Goal: Obtain resource: Obtain resource

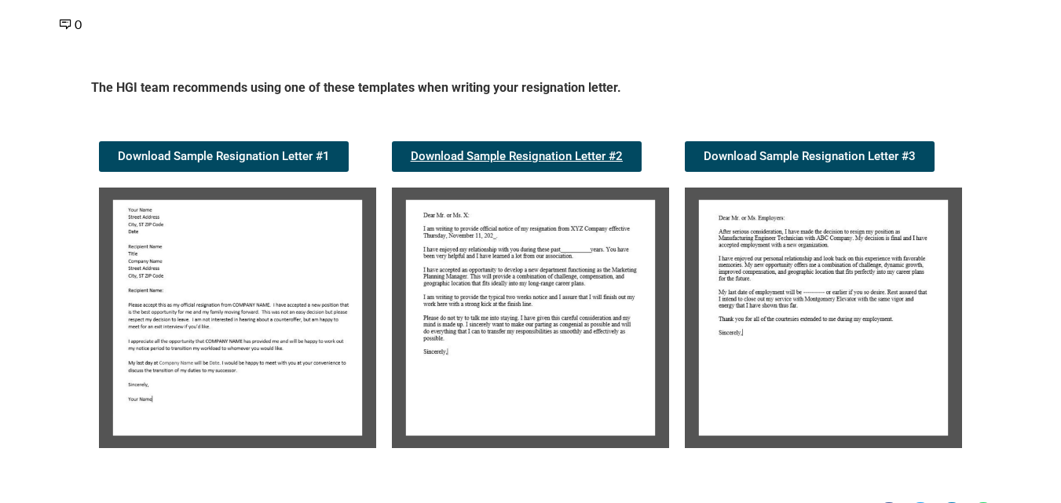
scroll to position [236, 0]
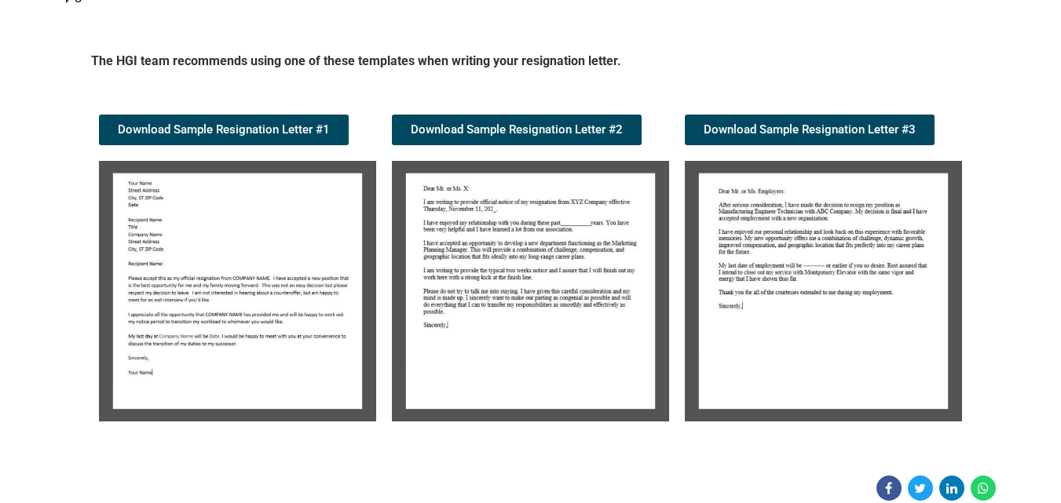
click at [344, 349] on img at bounding box center [237, 291] width 277 height 261
click at [365, 280] on img at bounding box center [237, 291] width 277 height 261
click at [315, 308] on img at bounding box center [237, 291] width 277 height 261
click at [610, 239] on img at bounding box center [530, 291] width 277 height 261
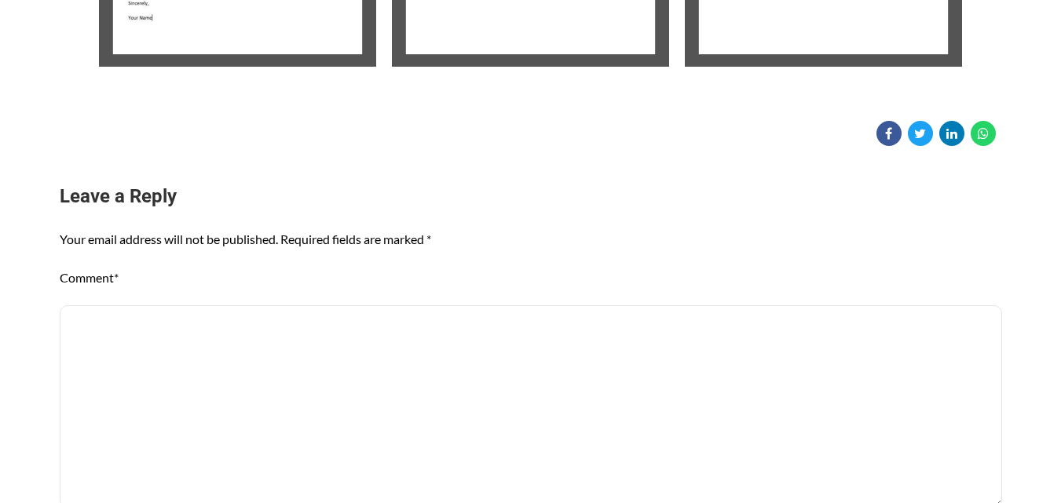
scroll to position [550, 0]
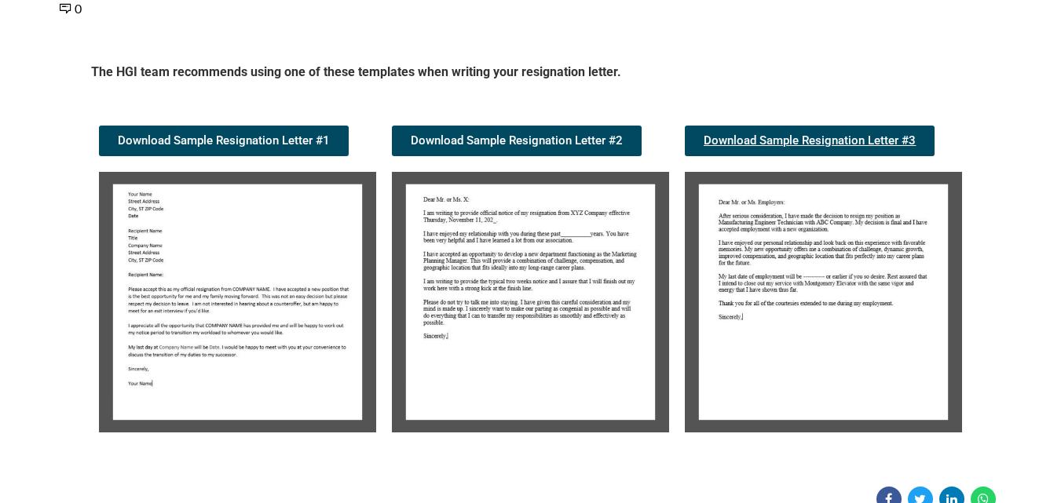
scroll to position [236, 0]
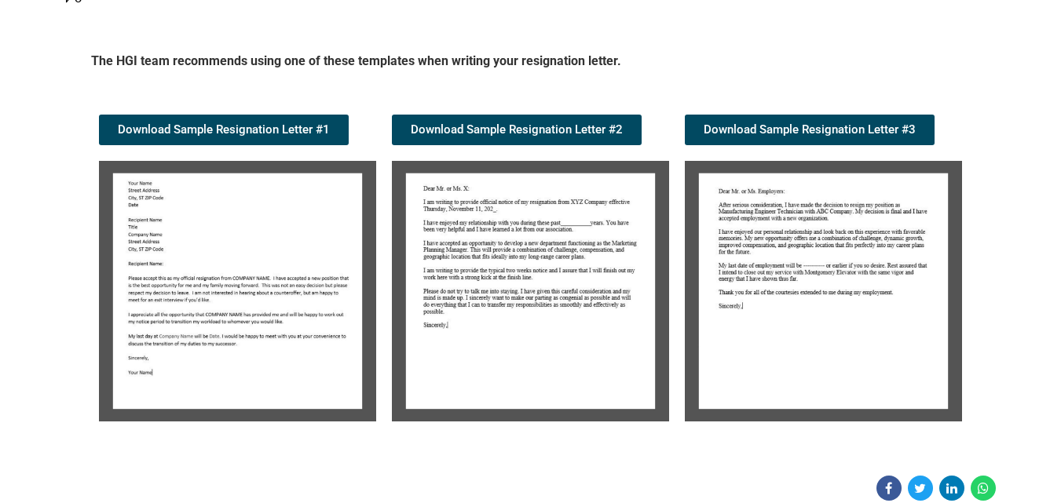
click at [565, 284] on img at bounding box center [530, 291] width 277 height 261
click at [565, 283] on img at bounding box center [530, 291] width 277 height 261
click at [567, 283] on img at bounding box center [530, 291] width 277 height 261
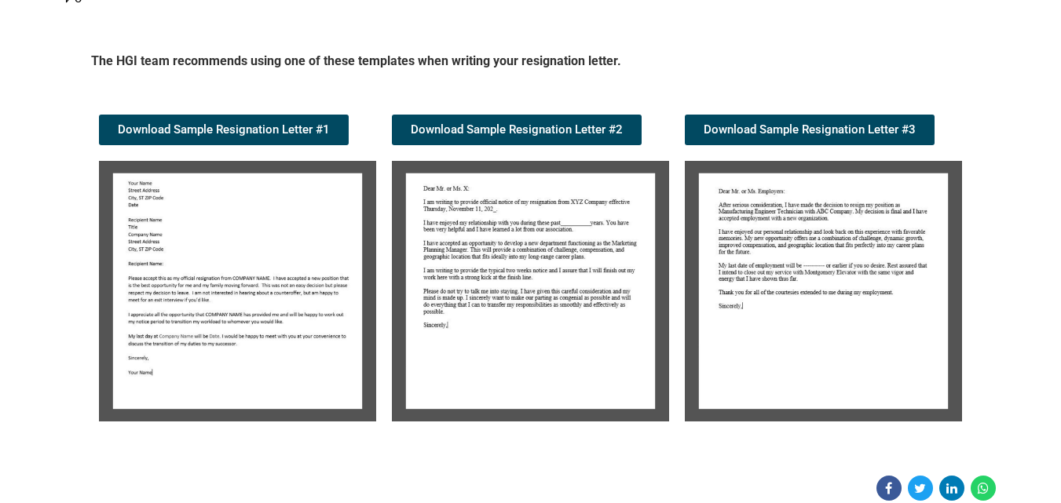
click at [567, 283] on img at bounding box center [530, 291] width 277 height 261
